Goal: Task Accomplishment & Management: Manage account settings

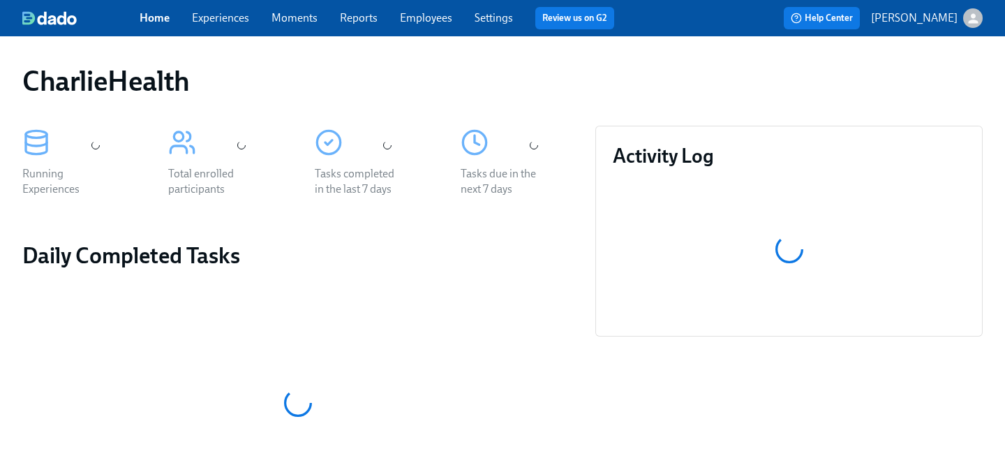
click at [426, 29] on div "Home Experiences Moments Reports Employees Settings Review us on G2 Help Center…" at bounding box center [502, 18] width 1005 height 36
click at [426, 17] on link "Employees" at bounding box center [426, 17] width 52 height 13
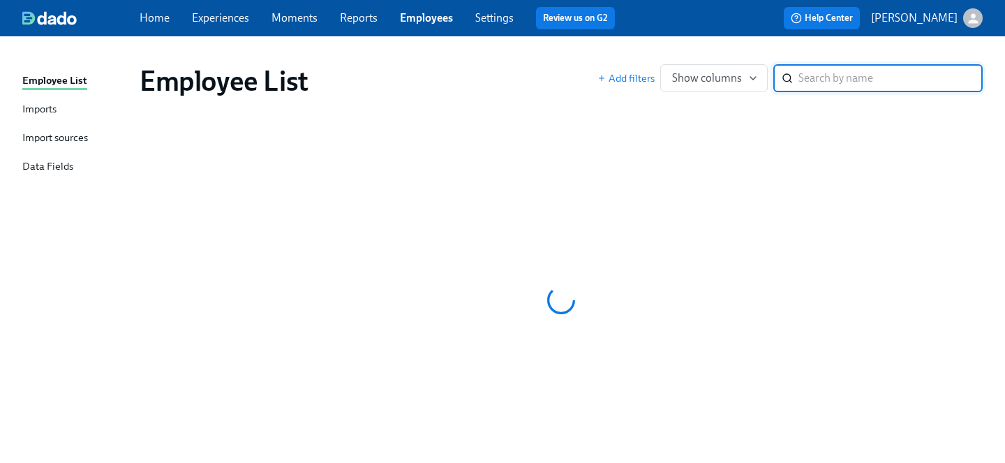
click at [816, 78] on input "search" at bounding box center [890, 78] width 184 height 28
click at [817, 85] on input "search" at bounding box center [890, 78] width 184 height 28
type input "fatima"
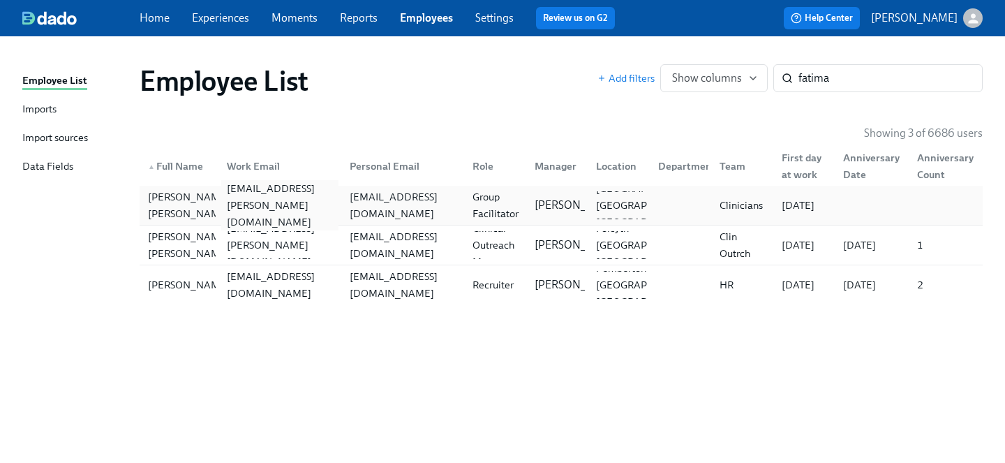
click at [281, 210] on div "fatima.aamir@charliehealth.com" at bounding box center [279, 205] width 117 height 50
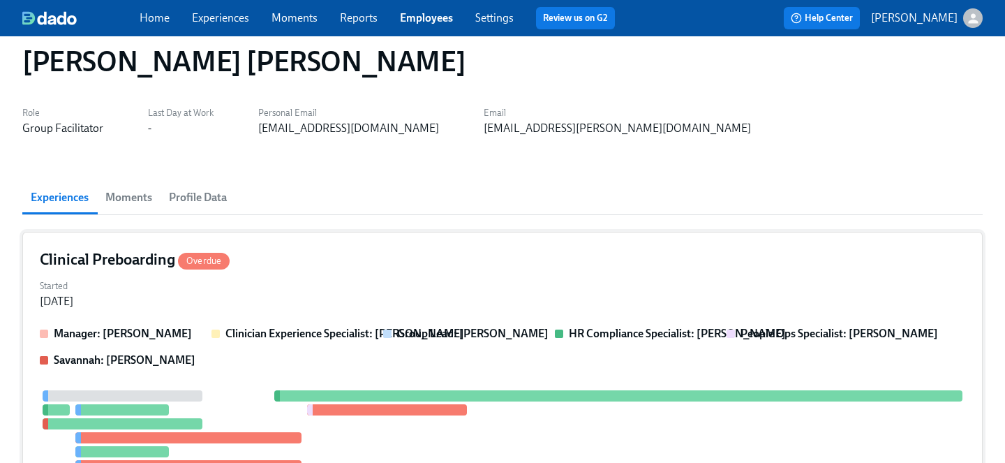
click at [343, 326] on div "Manager: Aime Kunes Clinician Experience Specialist: Lara Babalola Group Lead: …" at bounding box center [502, 465] width 925 height 278
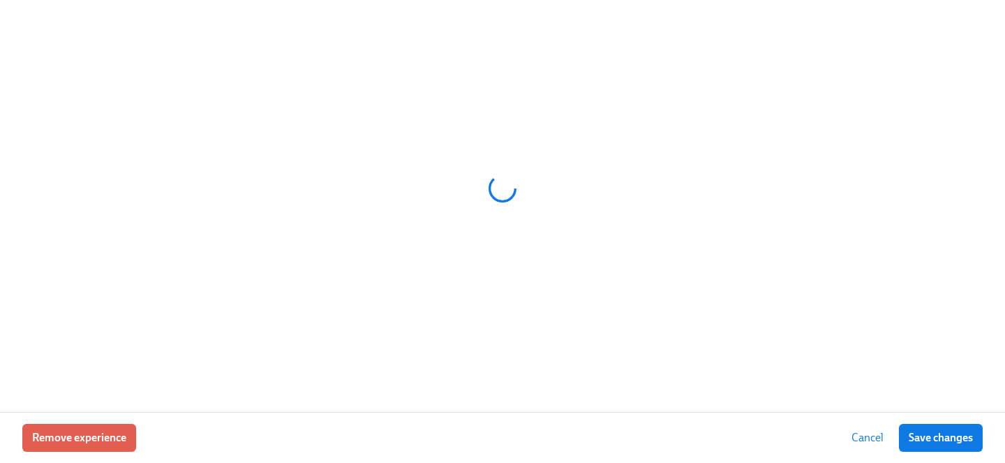
scroll to position [194, 0]
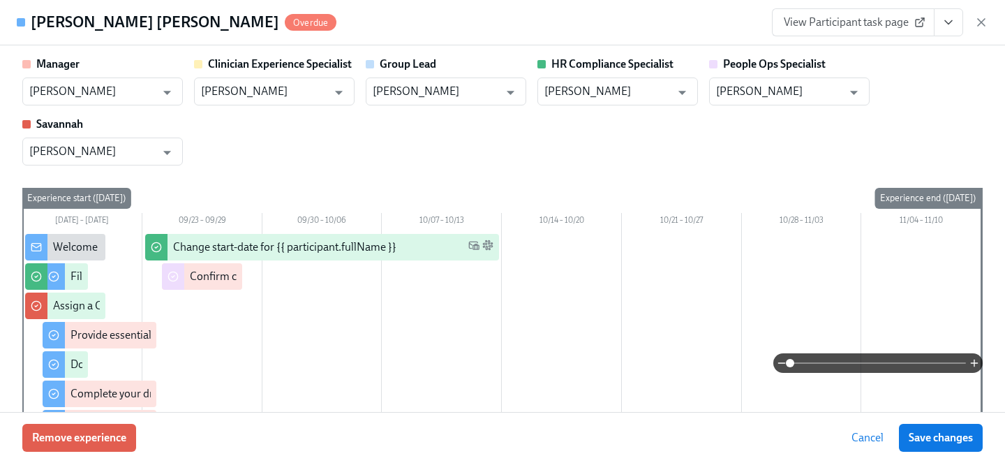
click at [959, 27] on button "View task page" at bounding box center [948, 22] width 29 height 28
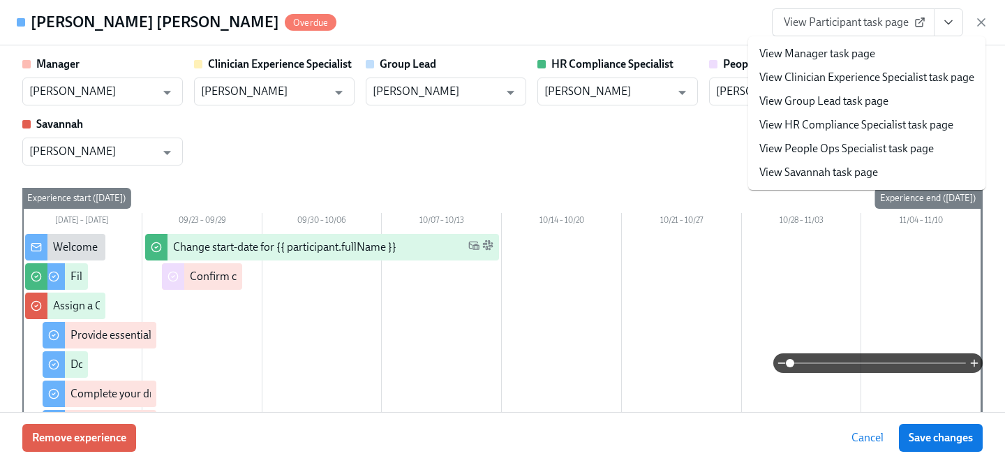
click at [852, 152] on link "View People Ops Specialist task page" at bounding box center [846, 148] width 174 height 15
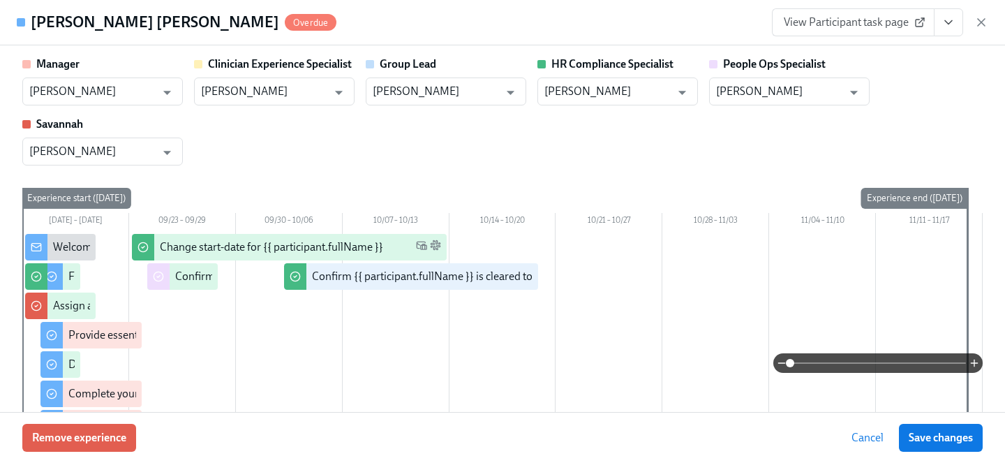
click at [877, 19] on span "View Participant task page" at bounding box center [853, 22] width 139 height 14
click at [943, 32] on button "View task page" at bounding box center [948, 22] width 29 height 28
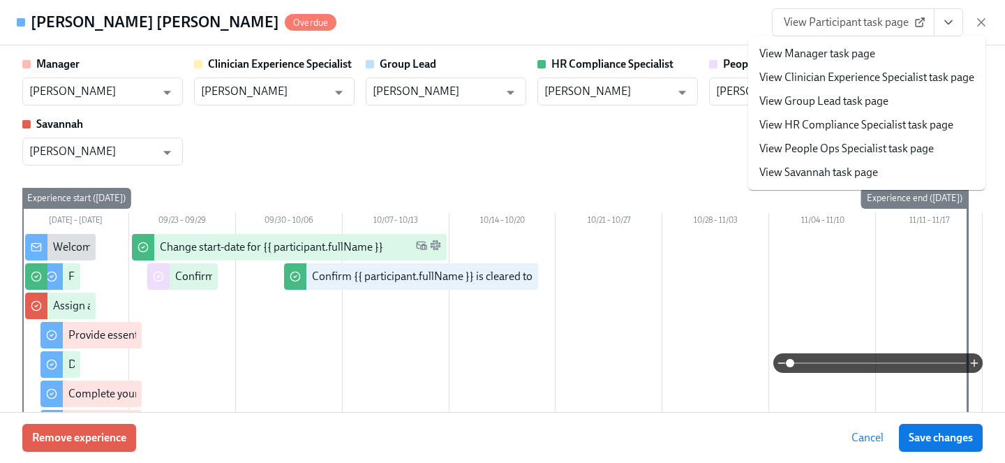
click at [809, 140] on li "View People Ops Specialist task page" at bounding box center [866, 149] width 237 height 24
click at [797, 149] on link "View People Ops Specialist task page" at bounding box center [846, 148] width 174 height 15
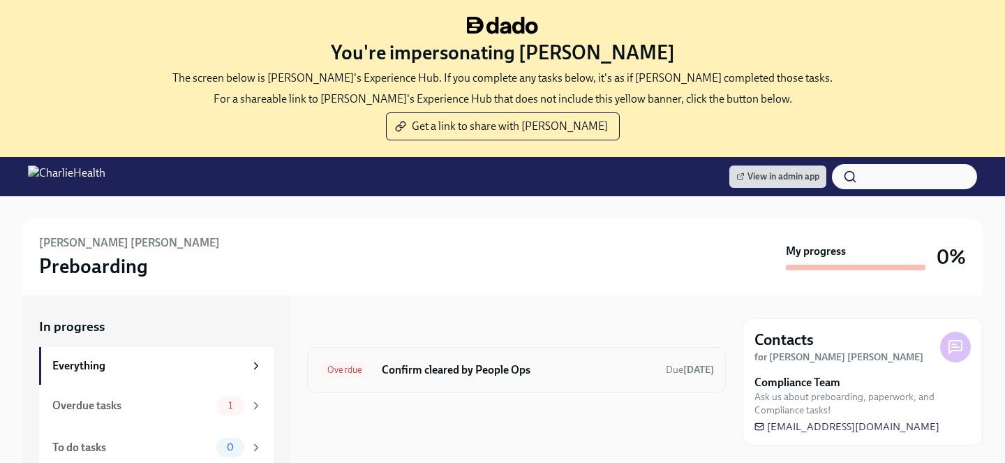
click at [476, 359] on div "Overdue Confirm cleared by People Ops Due 4 days ago" at bounding box center [516, 370] width 395 height 22
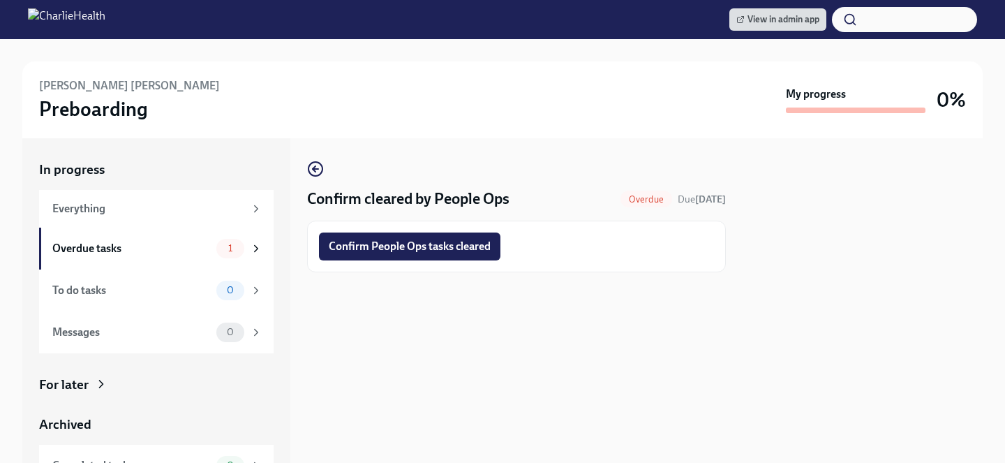
click at [426, 273] on div at bounding box center [516, 294] width 419 height 45
click at [426, 254] on button "Confirm People Ops tasks cleared" at bounding box center [409, 246] width 181 height 28
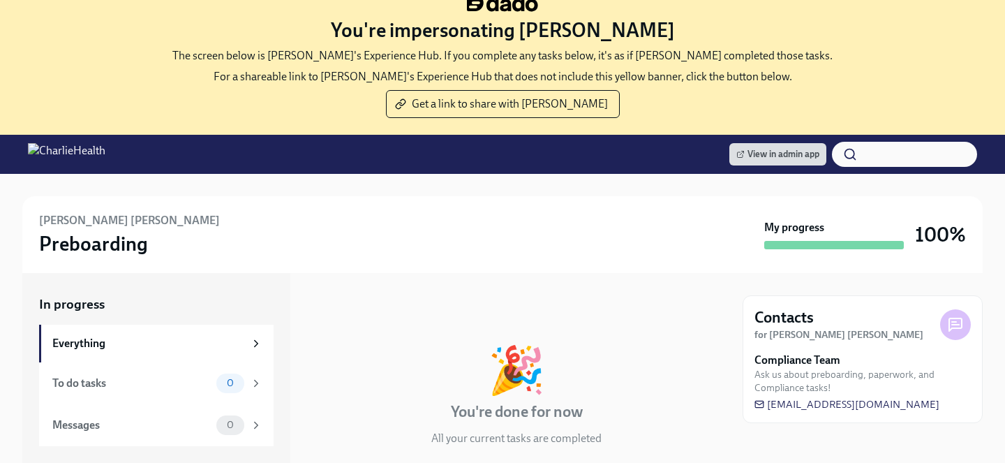
scroll to position [157, 0]
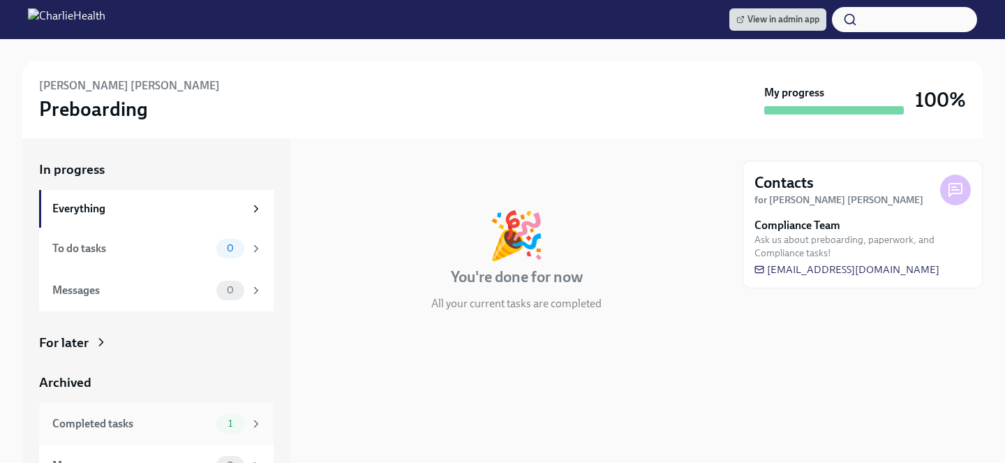
click at [197, 437] on div "Completed tasks 1" at bounding box center [156, 424] width 234 height 42
